Goal: Information Seeking & Learning: Learn about a topic

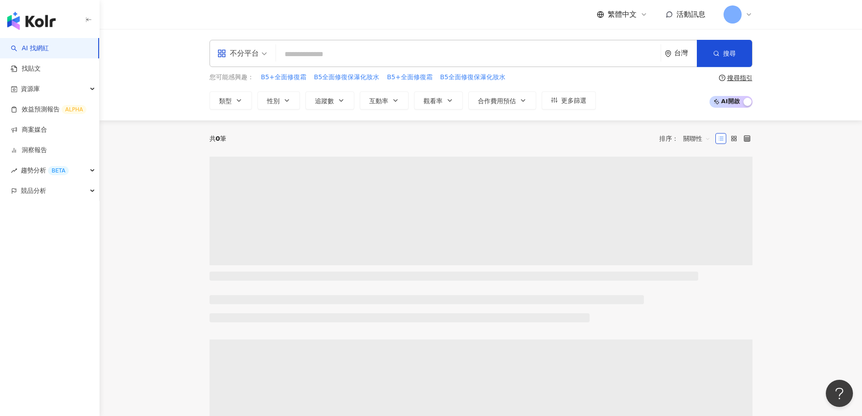
click at [310, 53] on input "search" at bounding box center [469, 54] width 378 height 17
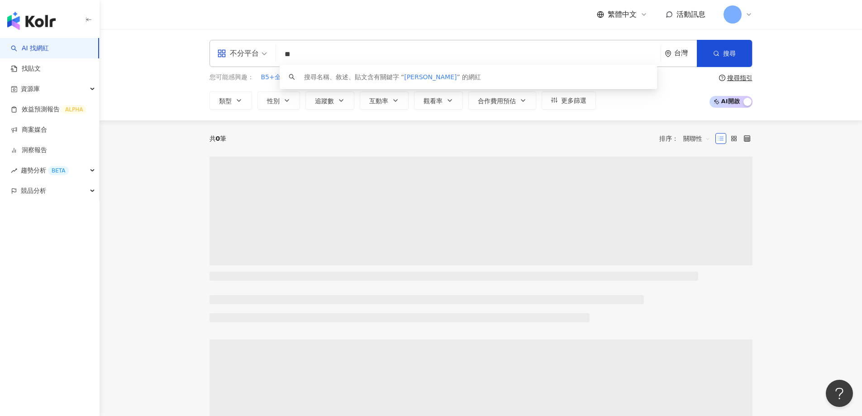
type input "*"
type input "**"
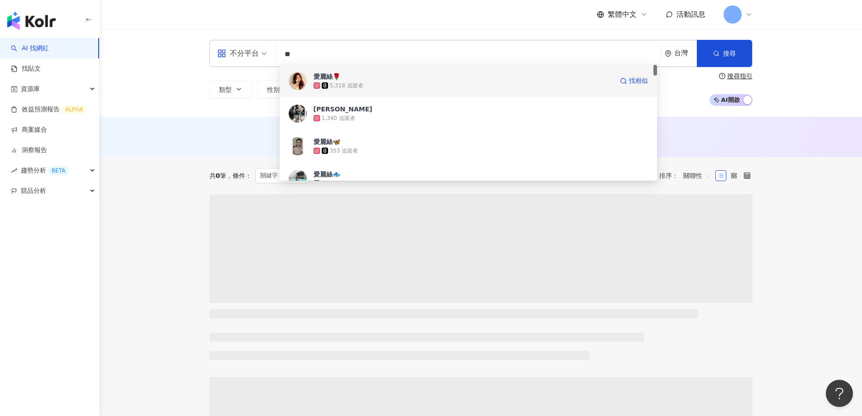
click at [352, 76] on span "愛麗絲🌹" at bounding box center [464, 76] width 300 height 9
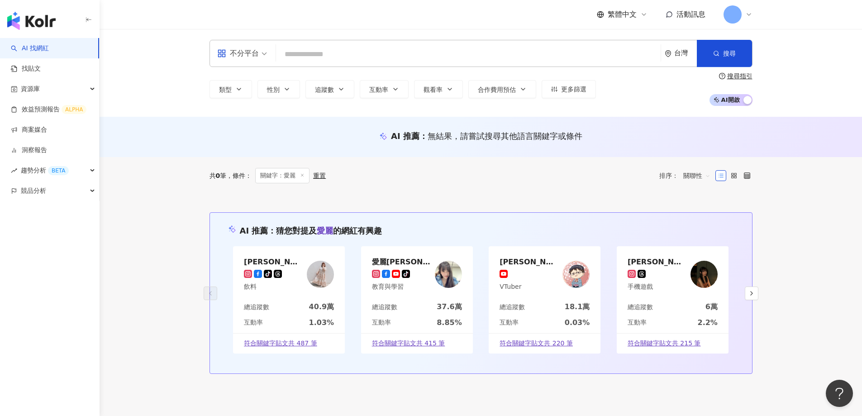
click at [310, 53] on input "search" at bounding box center [469, 54] width 378 height 17
click at [307, 51] on input "search" at bounding box center [469, 54] width 378 height 17
click at [287, 283] on div "愛麗絲 tiktok-icon 飲料" at bounding box center [289, 274] width 112 height 56
click at [35, 19] on img "button" at bounding box center [31, 21] width 48 height 18
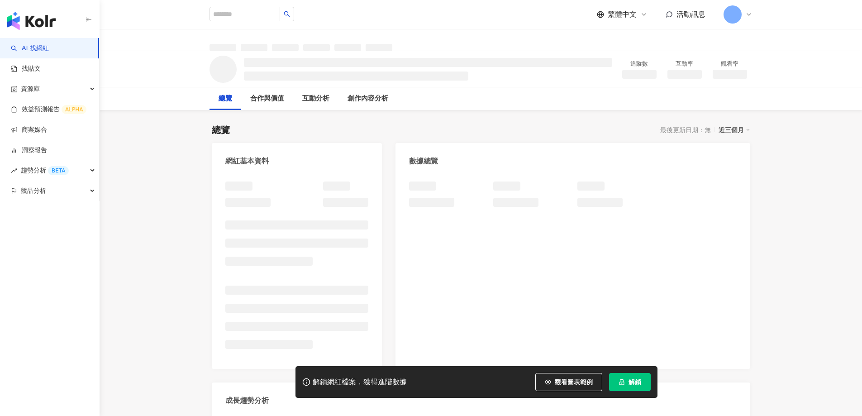
click at [635, 382] on span "解鎖" at bounding box center [635, 381] width 13 height 7
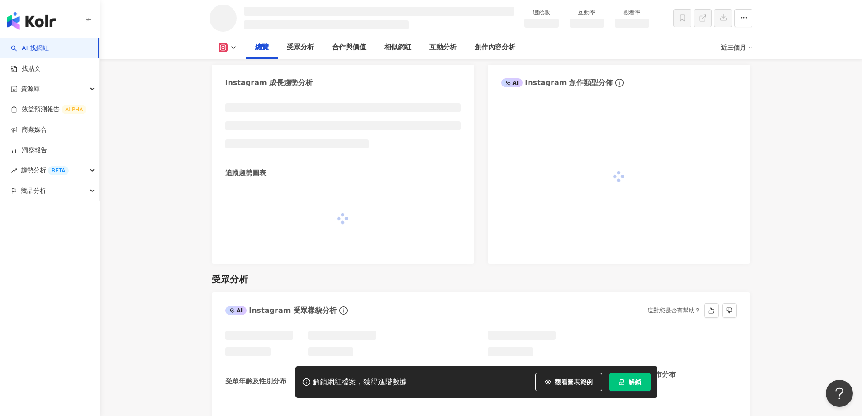
scroll to position [480, 0]
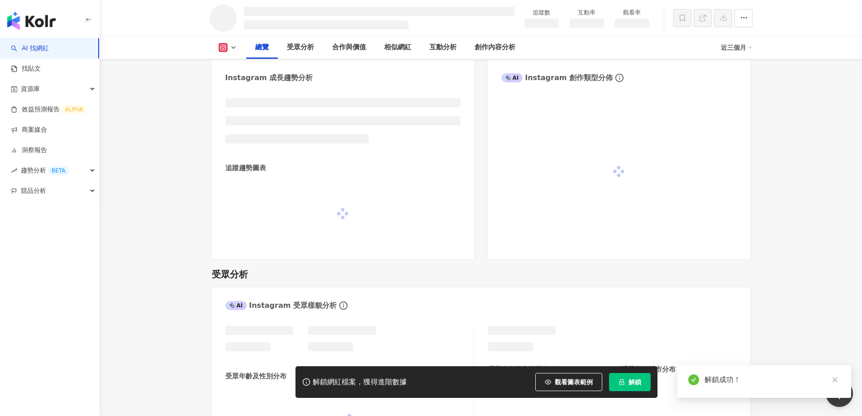
click at [227, 49] on icon at bounding box center [223, 47] width 9 height 9
click at [236, 86] on button "Threads" at bounding box center [242, 85] width 54 height 13
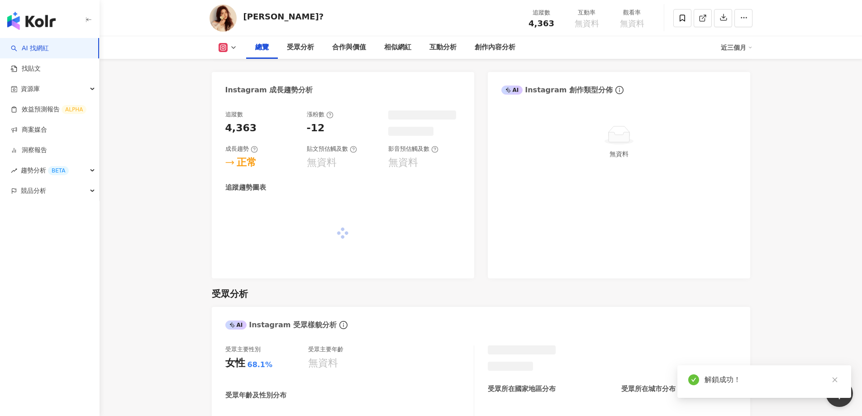
scroll to position [479, 0]
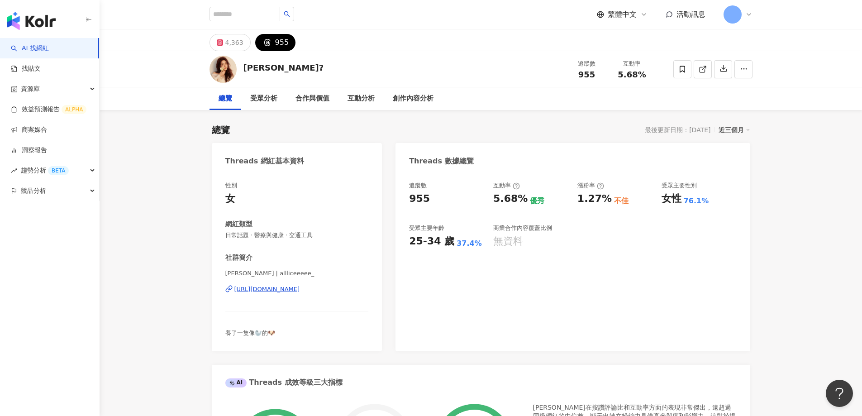
click at [747, 14] on icon at bounding box center [749, 15] width 4 height 2
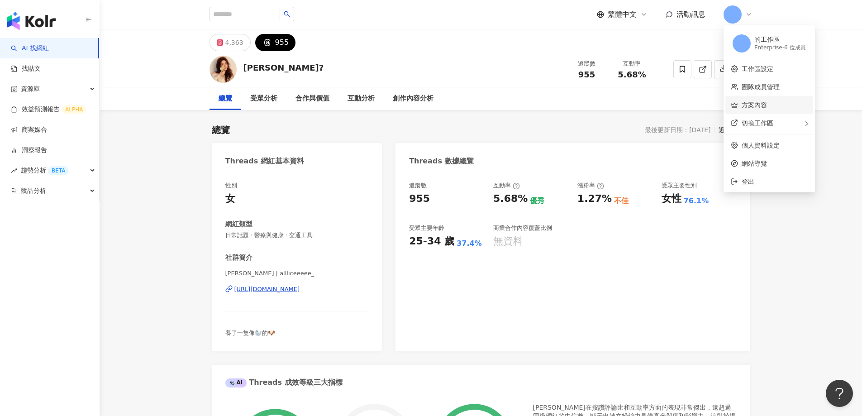
click at [754, 104] on link "方案內容" at bounding box center [754, 104] width 25 height 7
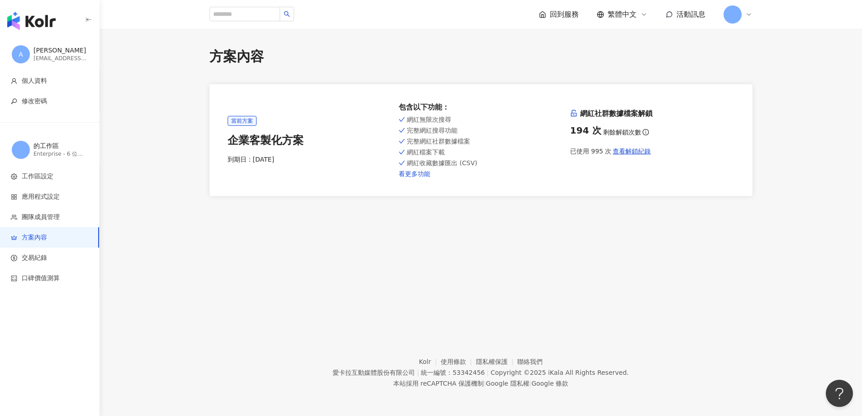
click at [414, 174] on link "看更多功能" at bounding box center [481, 173] width 164 height 7
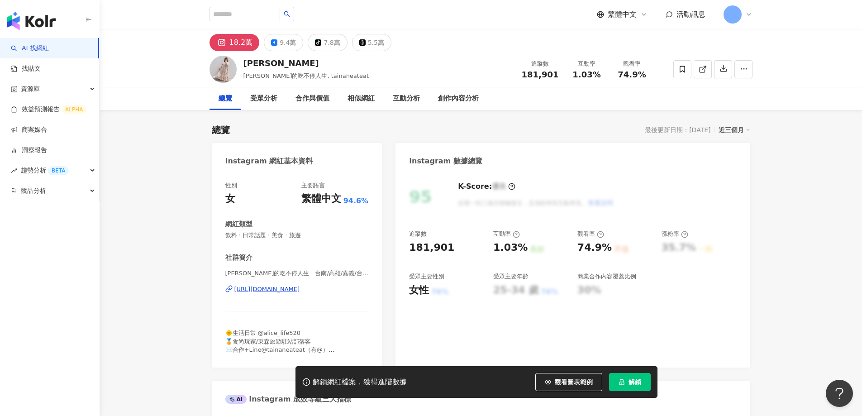
click at [631, 386] on span "解鎖" at bounding box center [635, 381] width 13 height 7
click at [370, 43] on div "5.5萬" at bounding box center [376, 42] width 16 height 13
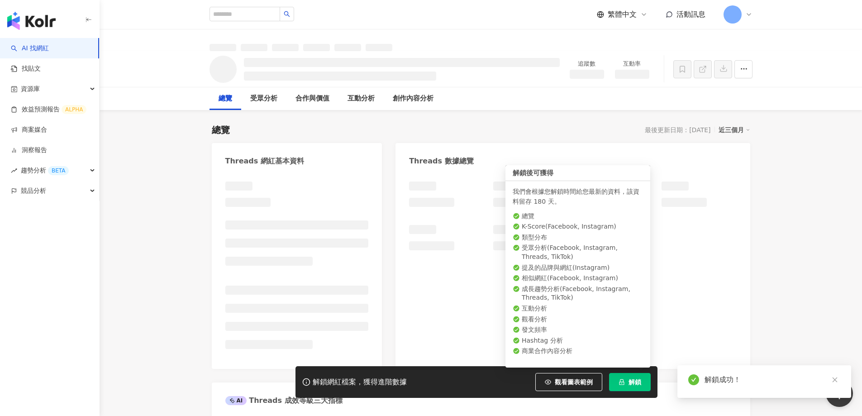
click at [636, 382] on span "解鎖" at bounding box center [635, 381] width 13 height 7
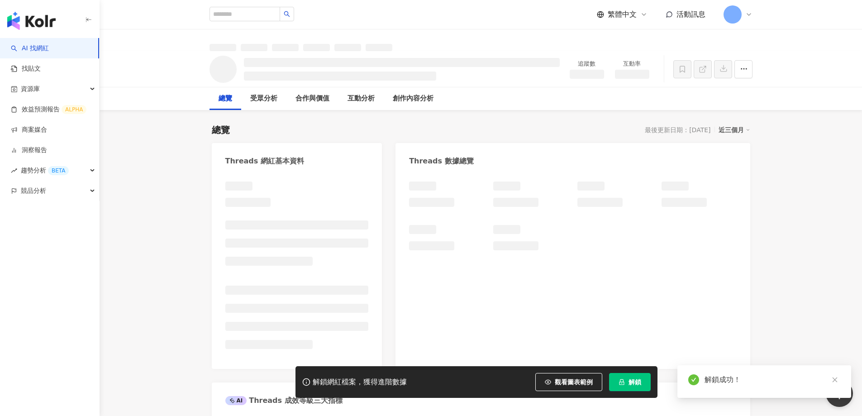
click at [837, 380] on icon "close" at bounding box center [835, 380] width 6 height 6
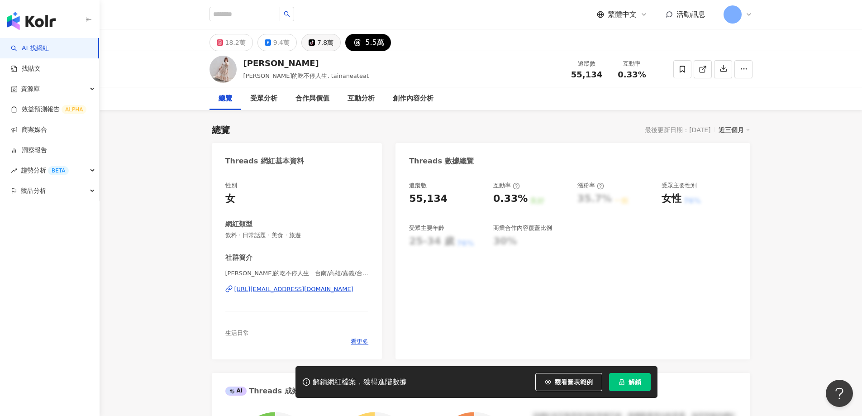
click at [309, 42] on icon at bounding box center [312, 42] width 6 height 6
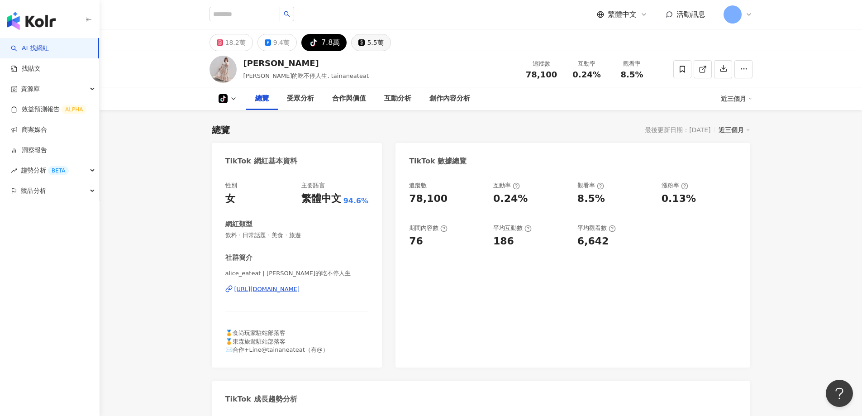
click at [356, 46] on button "5.5萬" at bounding box center [370, 42] width 39 height 17
